Goal: Find specific page/section: Find specific page/section

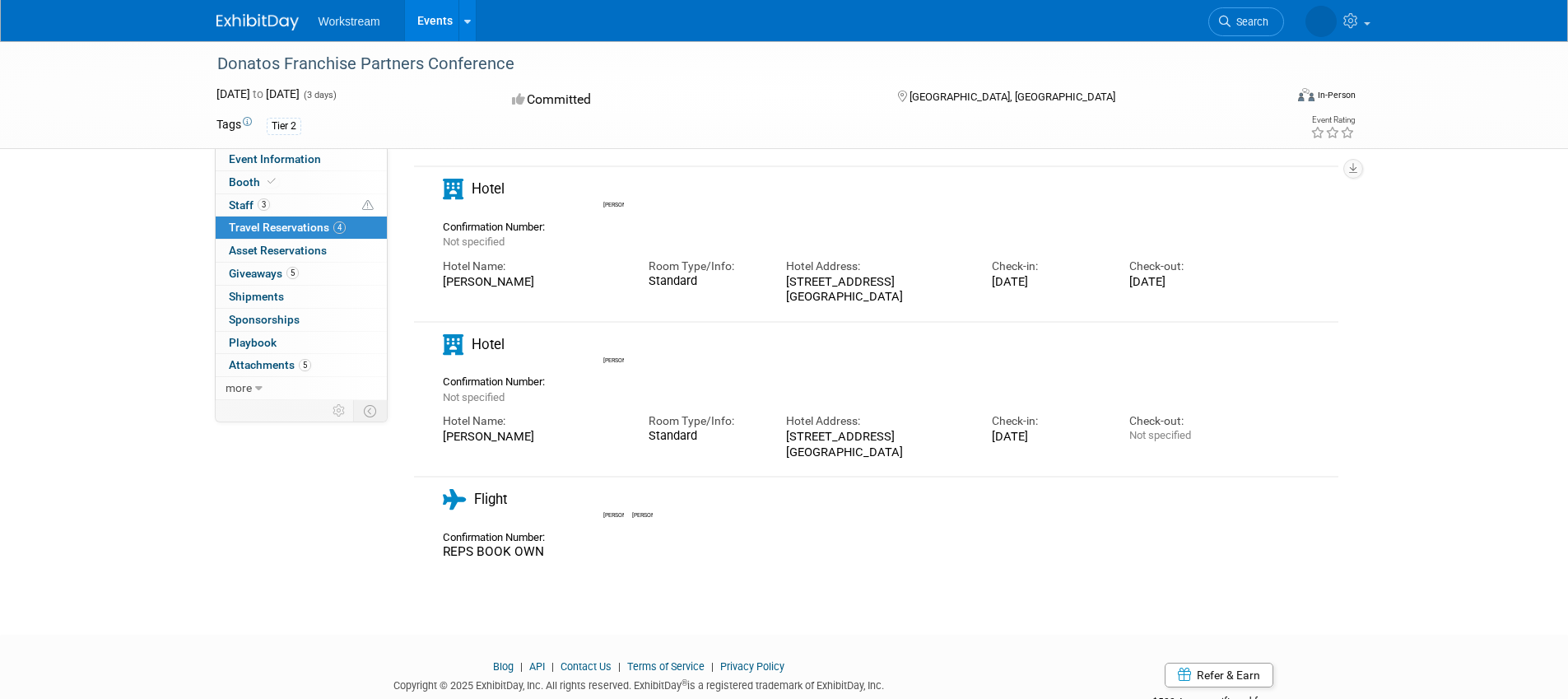
scroll to position [238, 0]
click at [302, 202] on link "3 Staff 3" at bounding box center [301, 206] width 171 height 22
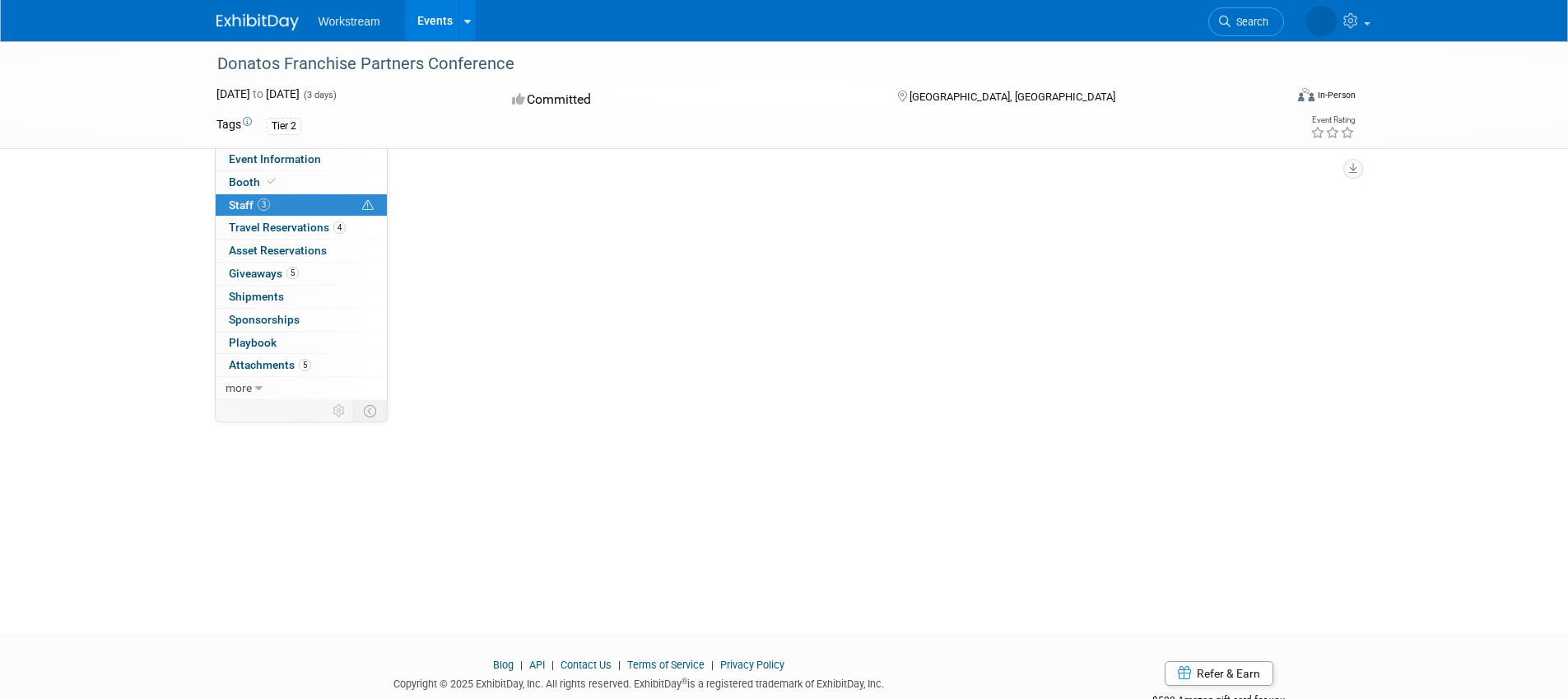
scroll to position [0, 0]
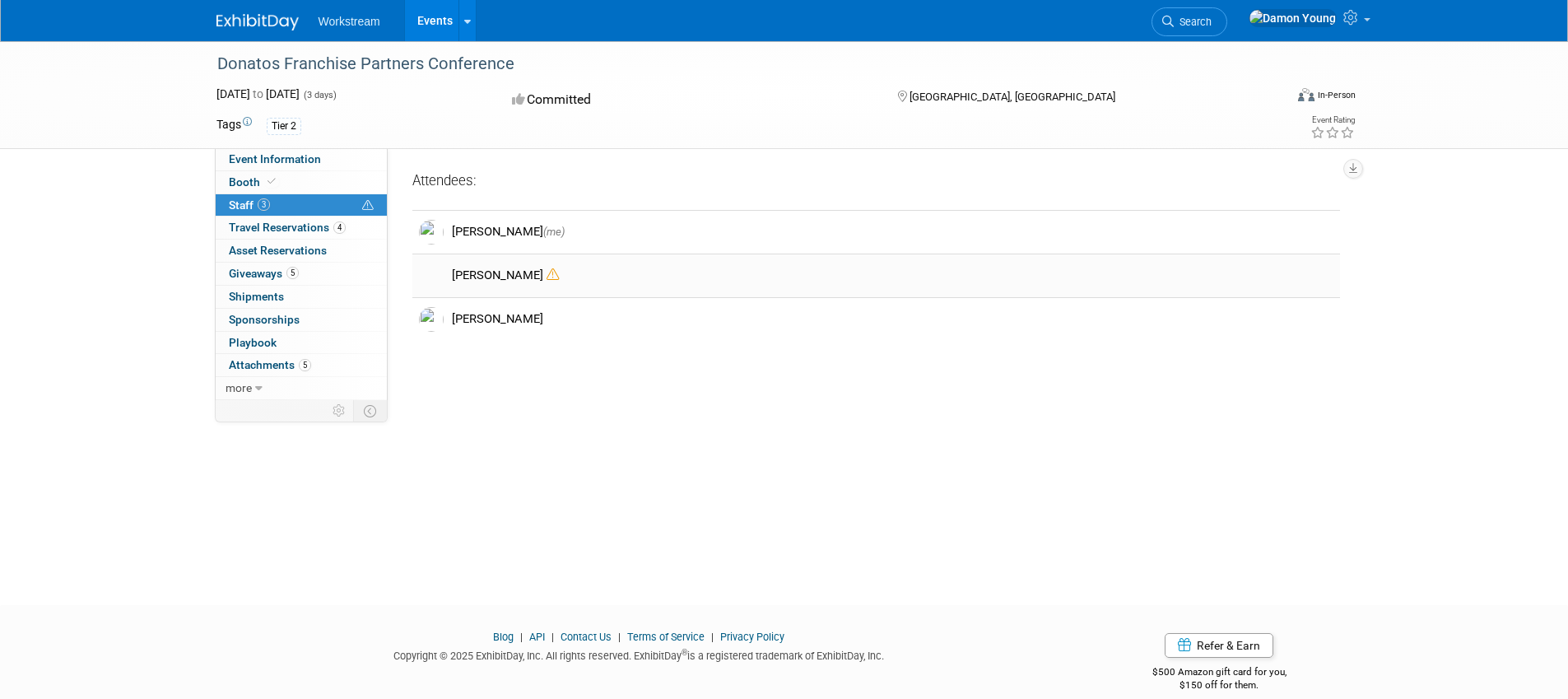
click at [546, 278] on icon at bounding box center [553, 275] width 13 height 13
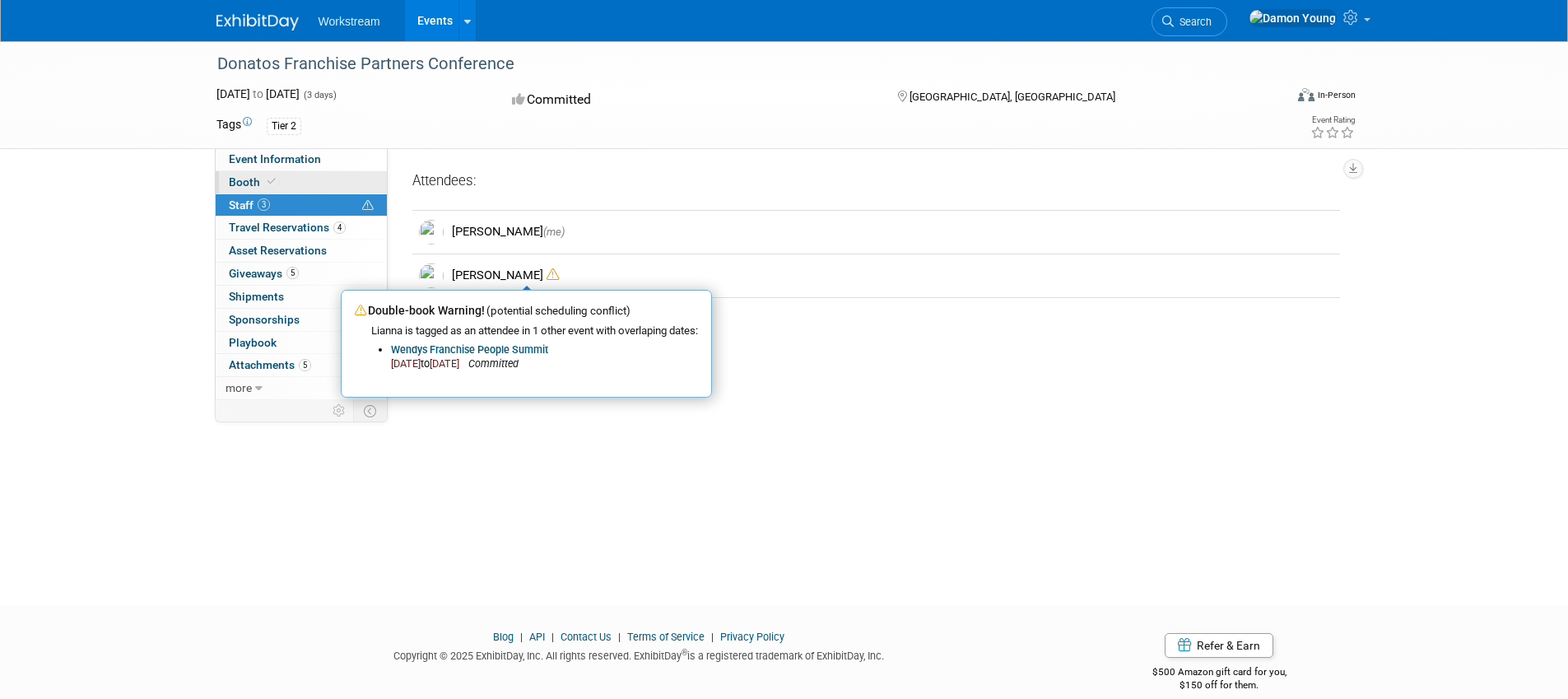
click at [281, 176] on link "Booth" at bounding box center [301, 182] width 171 height 22
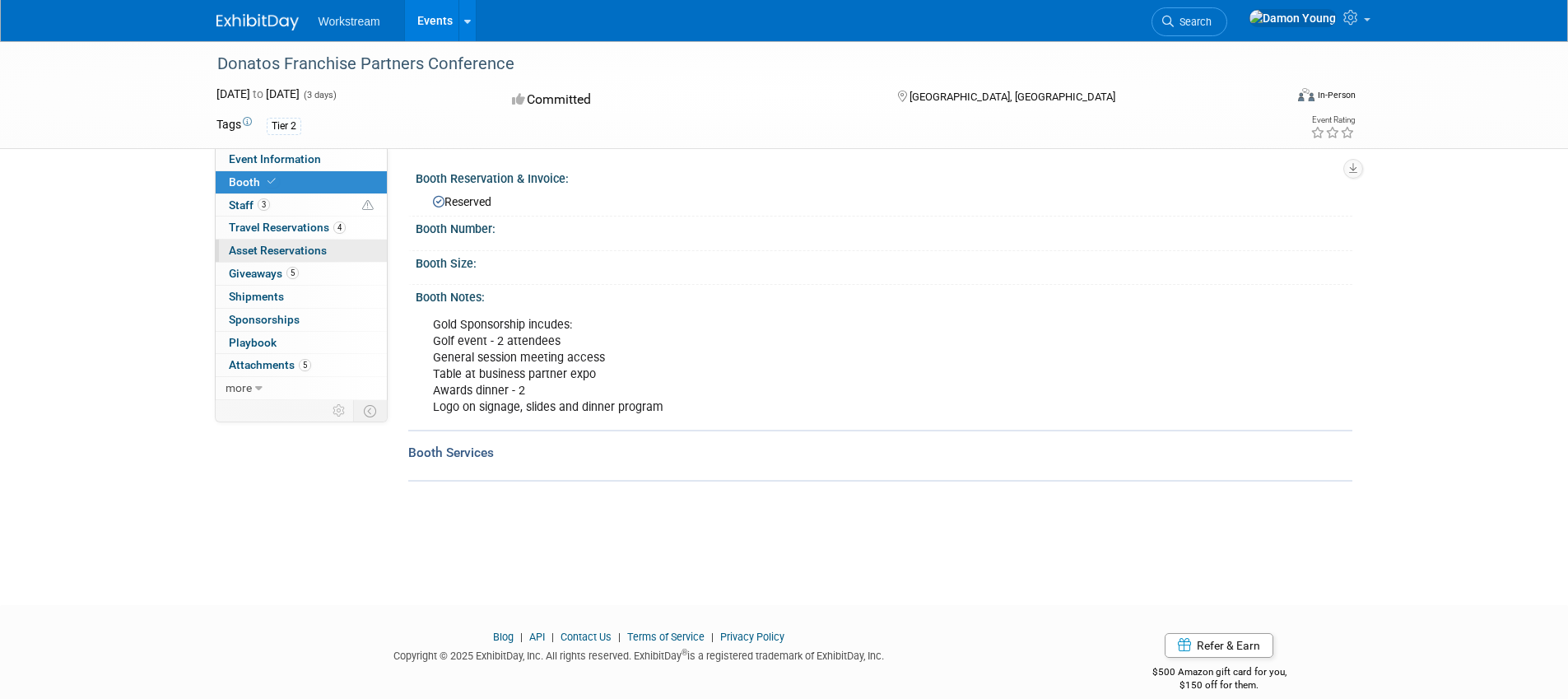
click at [297, 245] on span "Asset Reservations 0" at bounding box center [277, 250] width 98 height 13
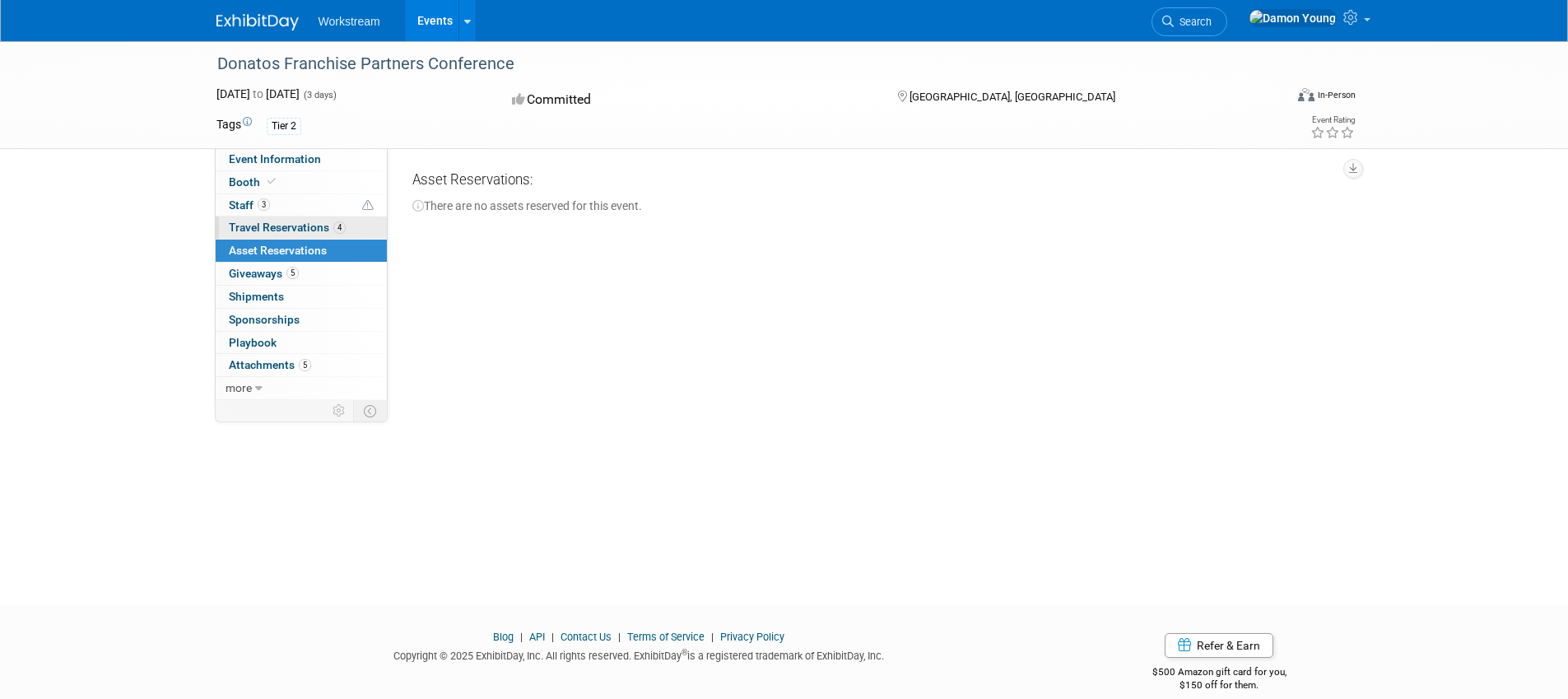
click at [302, 224] on span "Travel Reservations 4" at bounding box center [287, 227] width 117 height 13
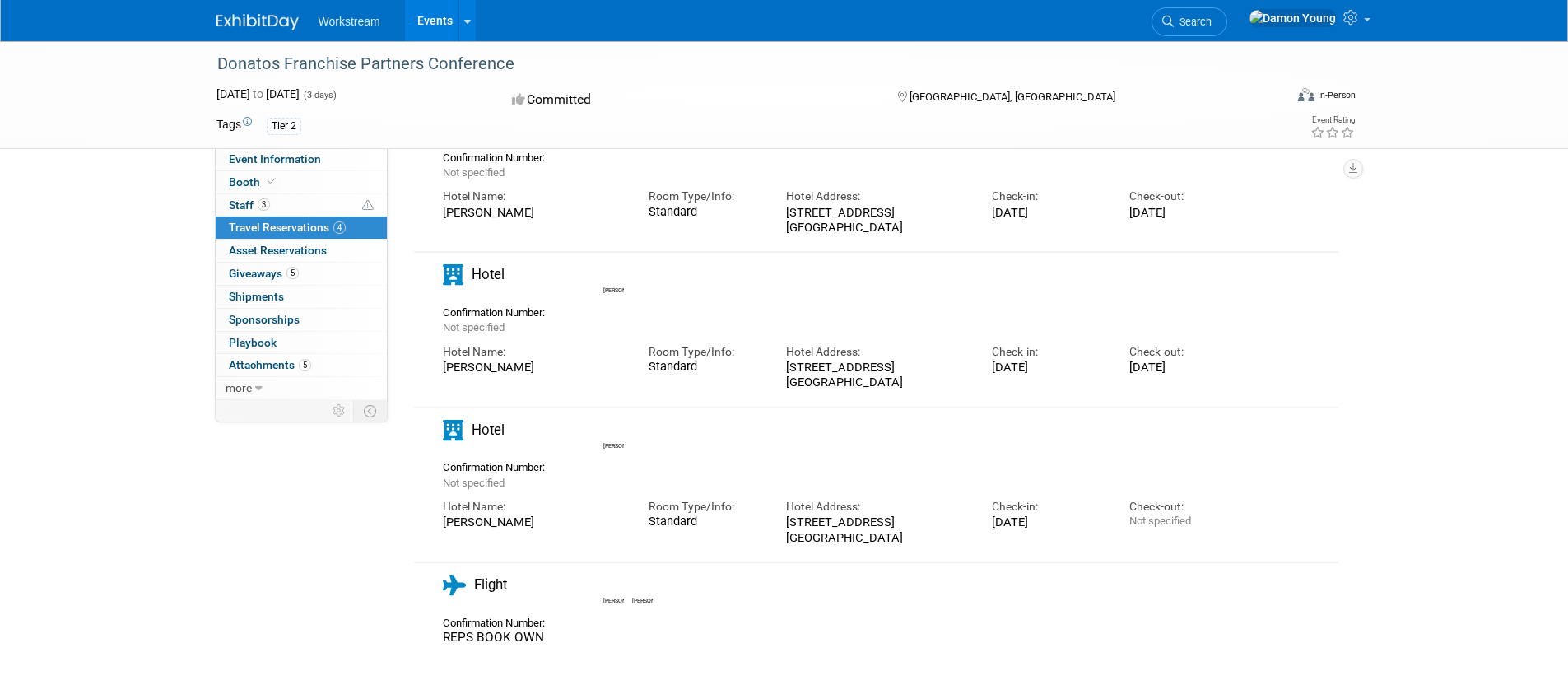
scroll to position [143, 0]
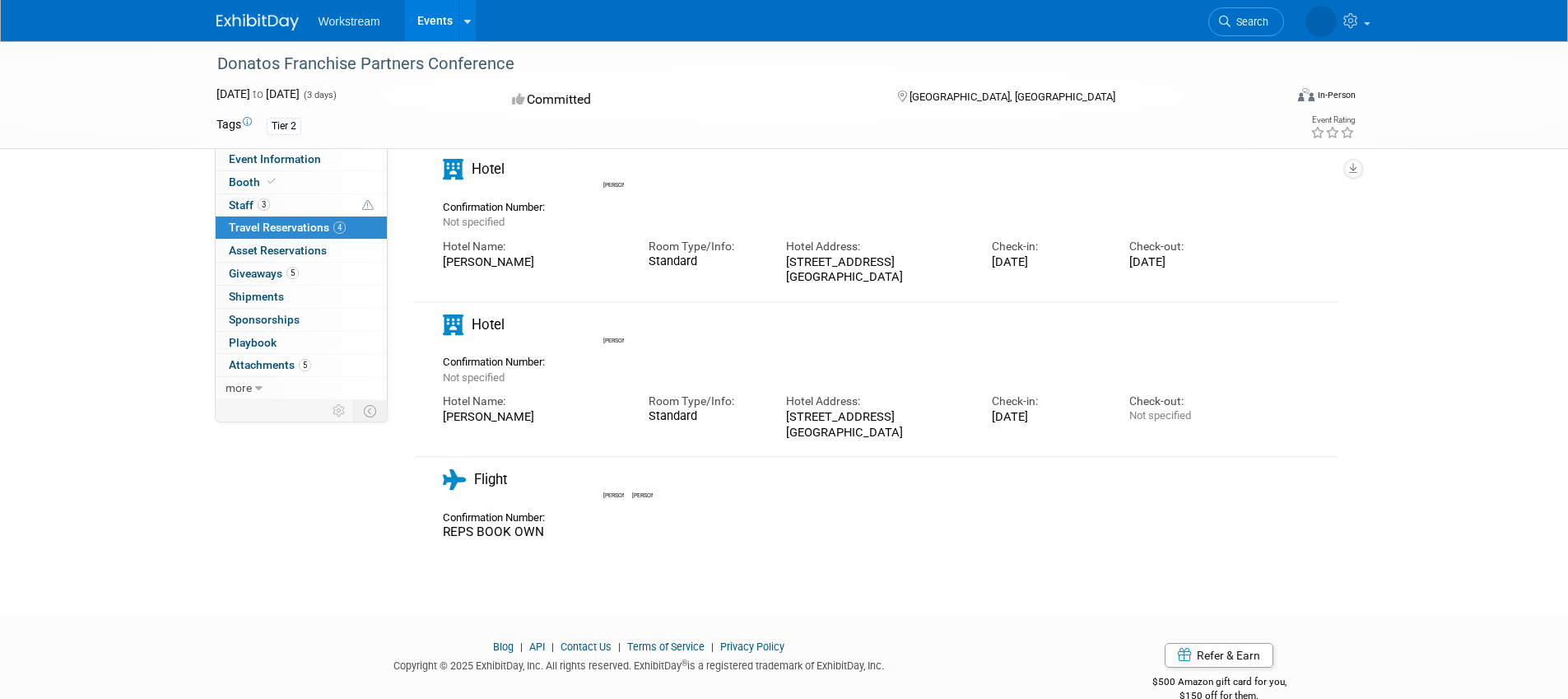
scroll to position [287, 0]
